Goal: Information Seeking & Learning: Check status

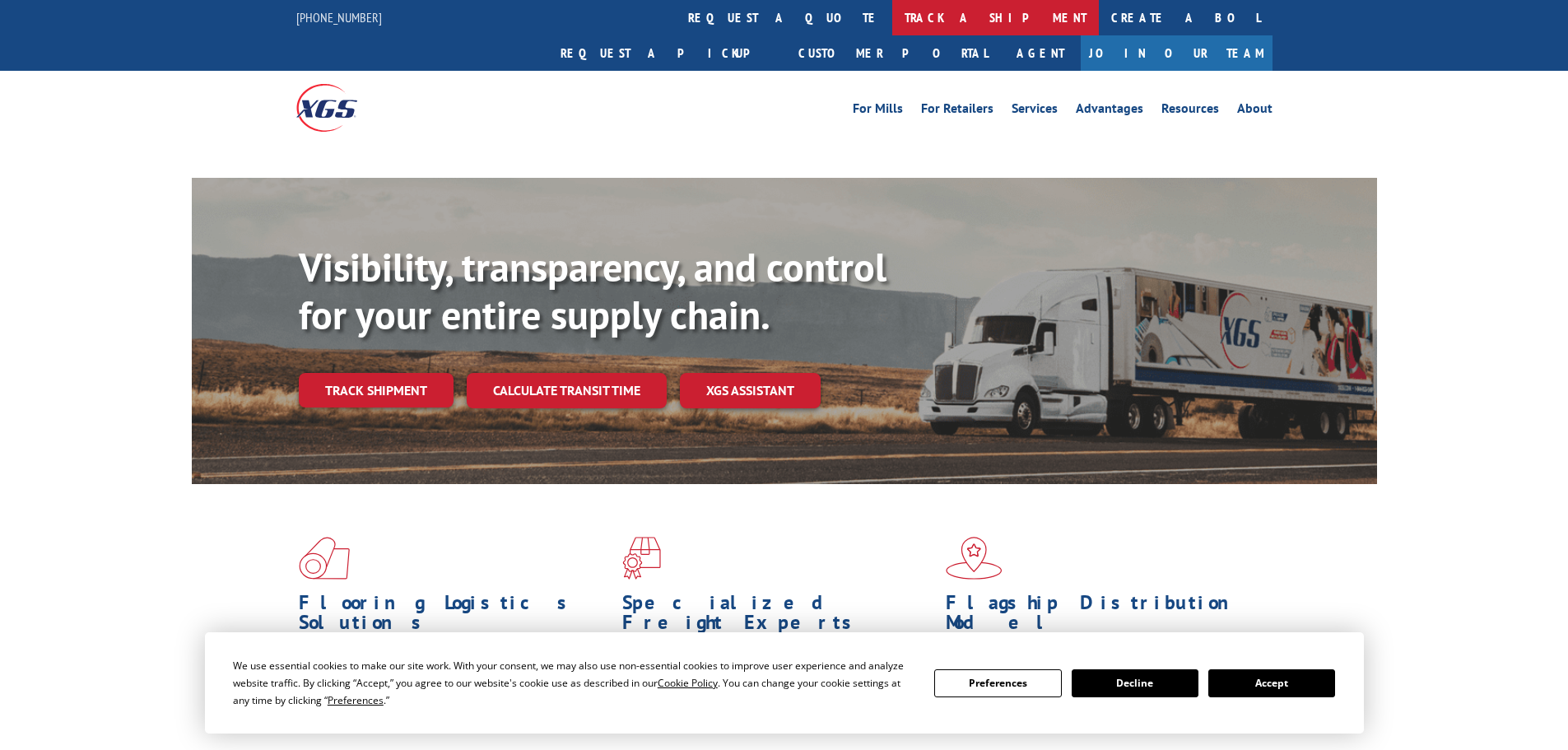
click at [892, 12] on link "track a shipment" at bounding box center [995, 17] width 207 height 36
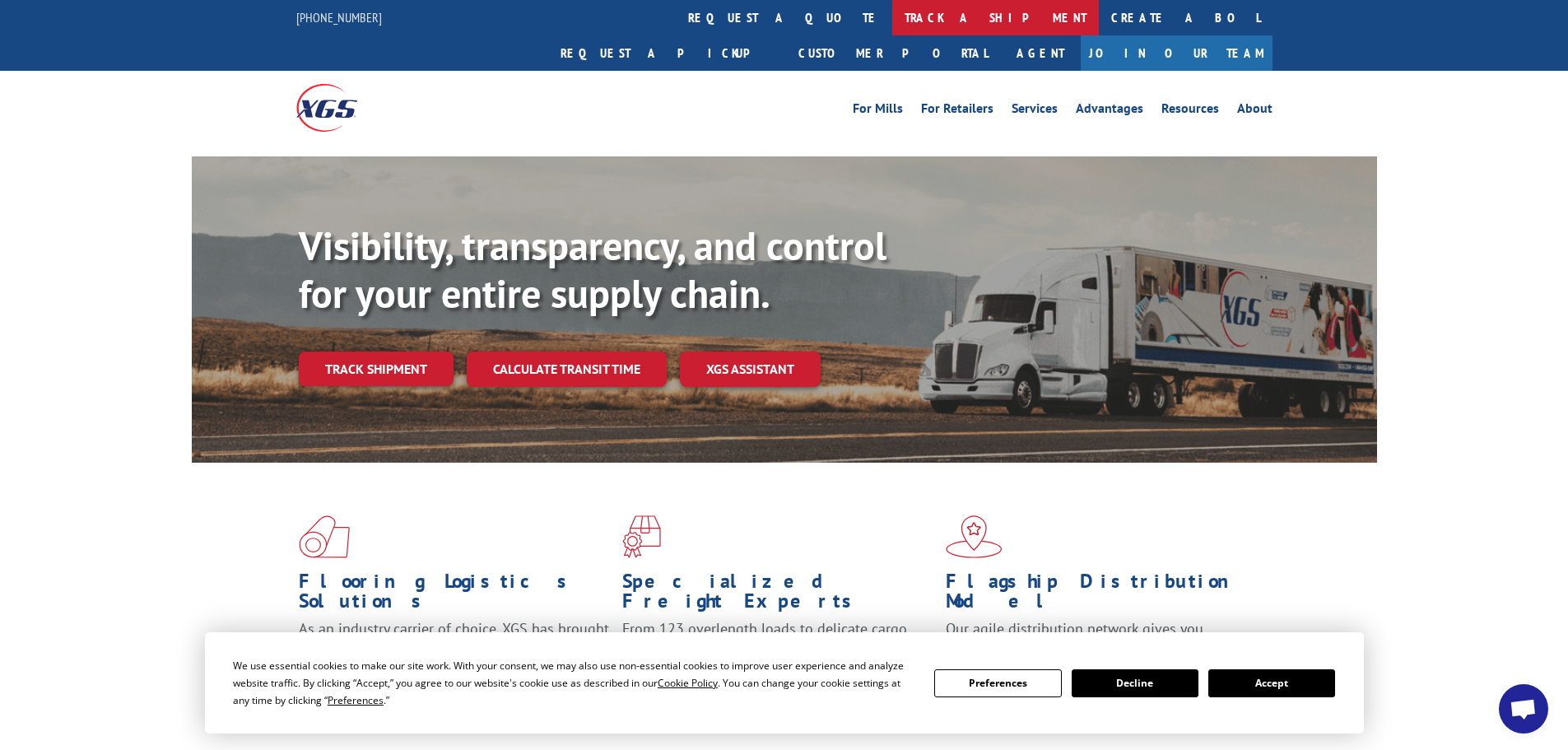
click at [892, 25] on link "track a shipment" at bounding box center [995, 17] width 207 height 36
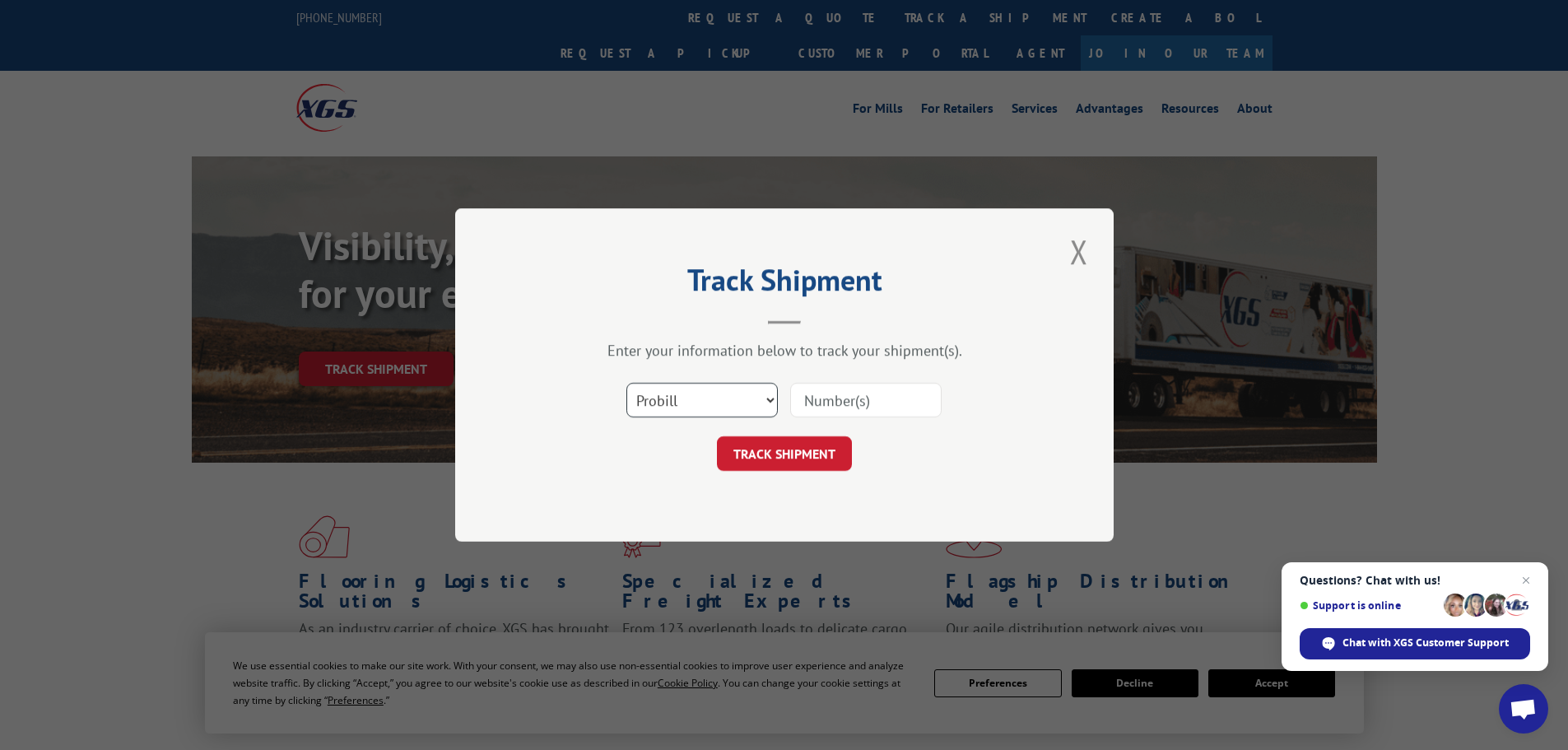
click at [723, 400] on select "Select category... Probill BOL PO" at bounding box center [701, 400] width 151 height 35
select select "bol"
click at [626, 383] on select "Select category... Probill BOL PO" at bounding box center [701, 400] width 151 height 35
paste input "421278"
type input "421278"
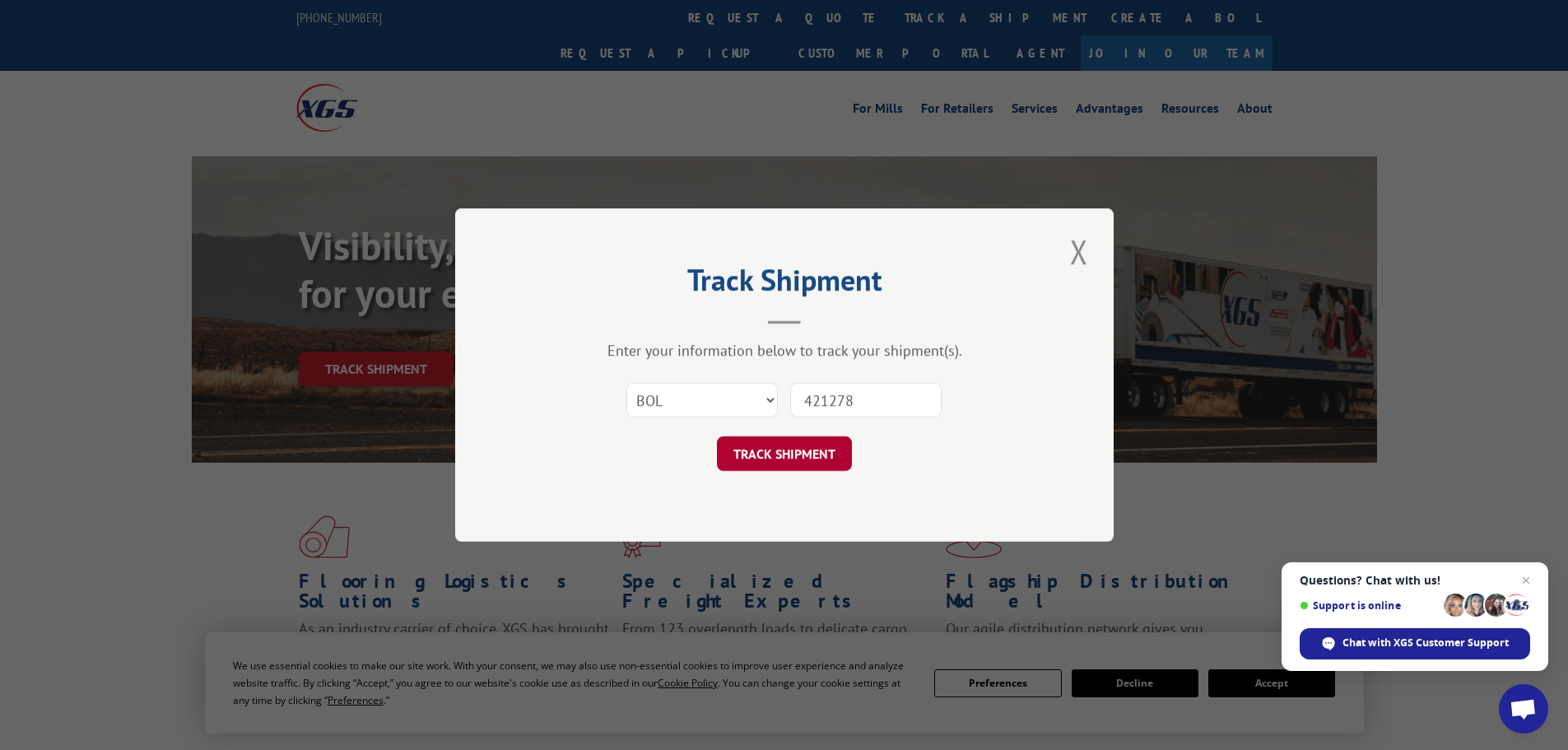
click at [777, 462] on button "TRACK SHIPMENT" at bounding box center [784, 453] width 135 height 35
